Goal: Information Seeking & Learning: Learn about a topic

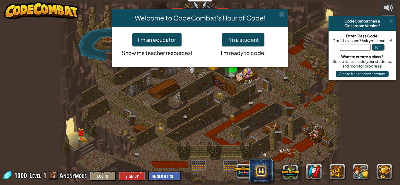
click at [90, 136] on div "Welcome to CodeCombat's Hour of Code! I'm an educator Show me teacher resources…" at bounding box center [200, 92] width 400 height 185
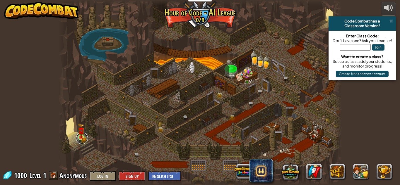
click at [87, 141] on link at bounding box center [82, 139] width 12 height 12
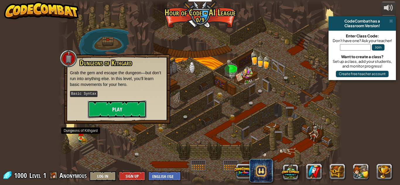
click at [133, 113] on button "Play" at bounding box center [117, 110] width 59 height 18
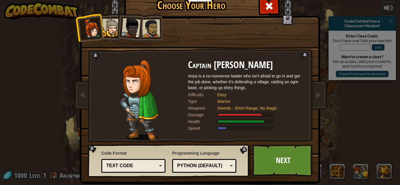
click at [112, 28] on div at bounding box center [111, 28] width 18 height 18
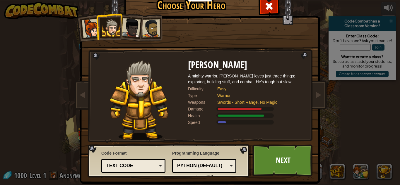
click at [132, 33] on div at bounding box center [130, 27] width 19 height 19
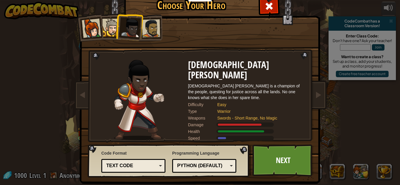
click at [152, 30] on div at bounding box center [151, 28] width 18 height 18
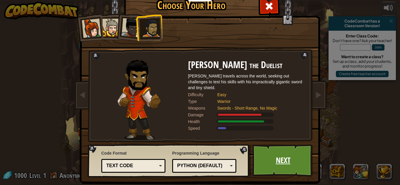
click at [286, 161] on link "Next" at bounding box center [282, 161] width 61 height 32
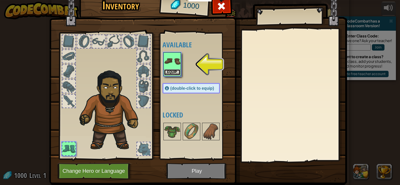
click at [169, 71] on button "Equip" at bounding box center [172, 72] width 16 height 6
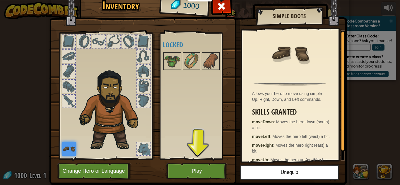
click at [70, 102] on div at bounding box center [68, 101] width 13 height 13
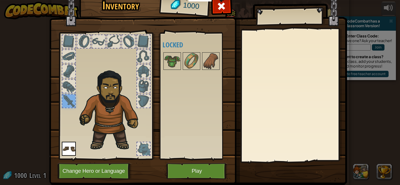
click at [97, 119] on img at bounding box center [112, 108] width 72 height 85
click at [75, 152] on img at bounding box center [69, 149] width 14 height 14
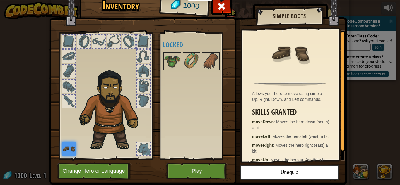
click at [71, 74] on div at bounding box center [68, 71] width 13 height 13
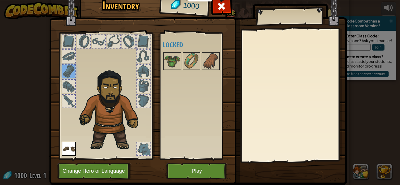
click at [70, 143] on img at bounding box center [69, 149] width 14 height 14
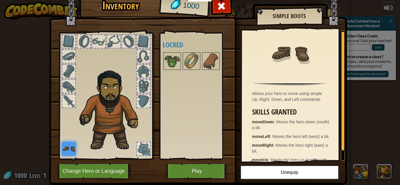
click at [203, 184] on img at bounding box center [198, 79] width 298 height 212
click at [210, 166] on button "Play" at bounding box center [196, 171] width 61 height 16
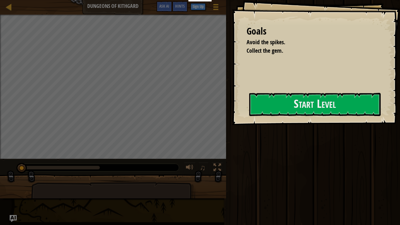
click at [248, 121] on div "Goals Avoid the spikes. Collect the gem. Start Level Error loading from server.…" at bounding box center [316, 62] width 168 height 125
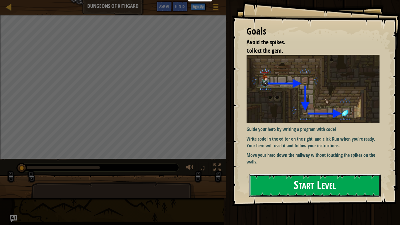
click at [361, 185] on button "Start Level" at bounding box center [314, 185] width 131 height 23
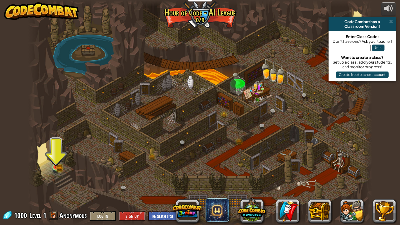
click at [52, 157] on img at bounding box center [55, 157] width 9 height 19
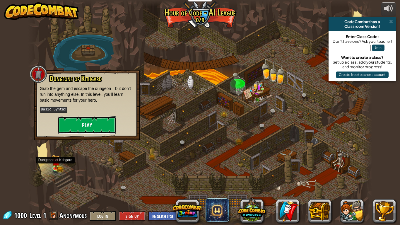
click at [107, 131] on button "Play" at bounding box center [87, 125] width 59 height 18
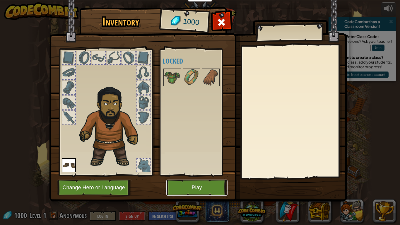
click at [209, 185] on button "Play" at bounding box center [196, 187] width 61 height 16
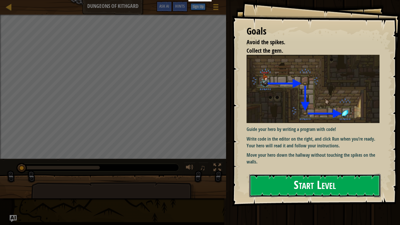
click at [360, 185] on button "Start Level" at bounding box center [314, 185] width 131 height 23
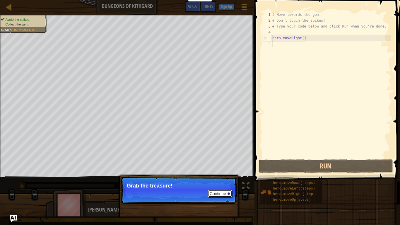
click at [227, 185] on button "Continue" at bounding box center [220, 194] width 24 height 8
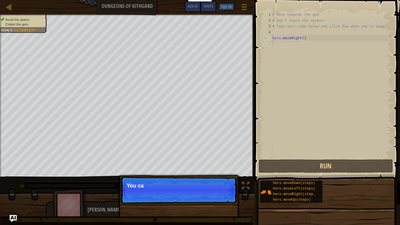
click at [227, 185] on p "Continue You ca" at bounding box center [179, 189] width 116 height 27
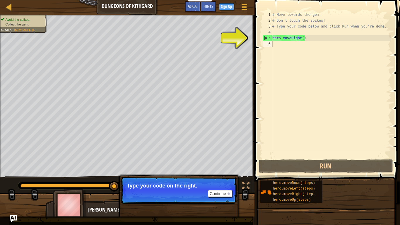
click at [310, 44] on div "# Move towards the gem. # Don’t touch the spikes! # Type your code below and cl…" at bounding box center [331, 91] width 120 height 158
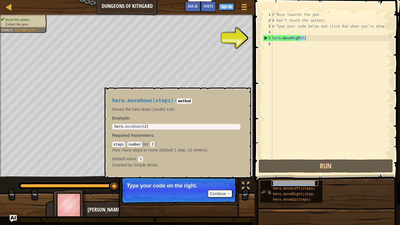
type textarea "hero.moveDown(steps)"
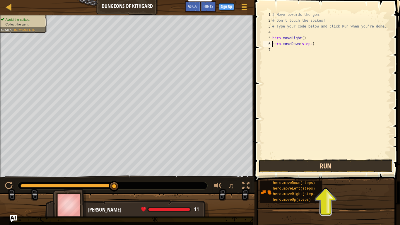
click at [324, 164] on button "Run" at bounding box center [325, 165] width 134 height 13
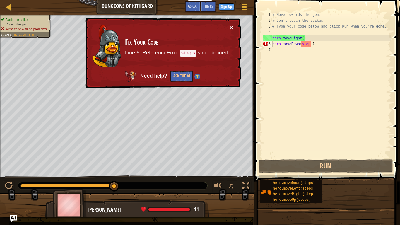
click at [231, 28] on button "×" at bounding box center [231, 27] width 4 height 6
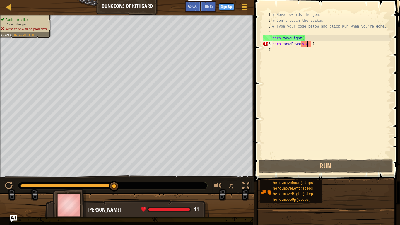
click at [307, 46] on div "# Move towards the gem. # Don’t touch the spikes! # Type your code below and cl…" at bounding box center [331, 91] width 120 height 158
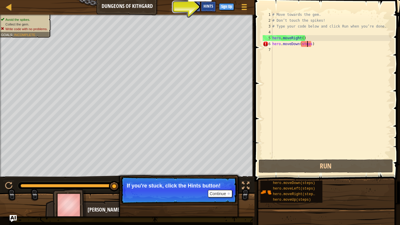
click at [211, 7] on span "Hints" at bounding box center [208, 6] width 10 height 6
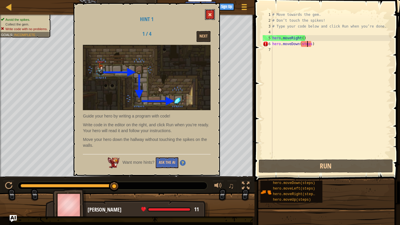
click at [208, 14] on button at bounding box center [210, 14] width 10 height 11
